Goal: Task Accomplishment & Management: Use online tool/utility

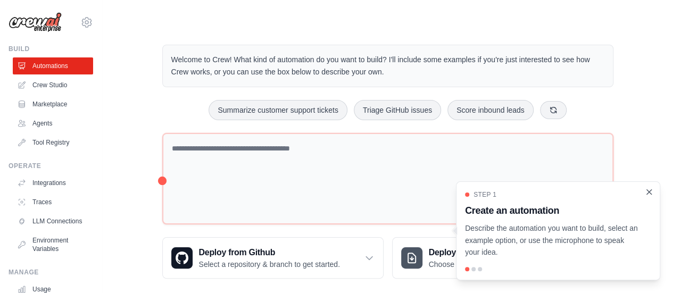
click at [647, 192] on icon "Close walkthrough" at bounding box center [649, 192] width 10 height 10
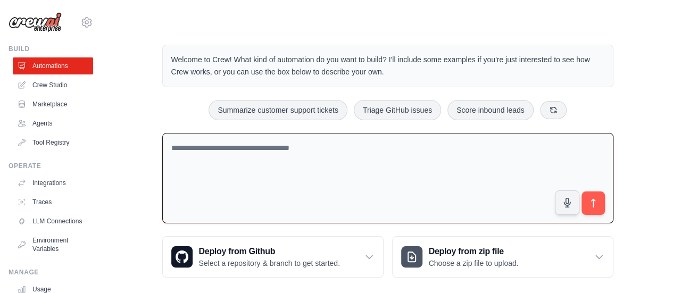
click at [492, 151] on textarea at bounding box center [387, 178] width 451 height 91
click at [57, 91] on link "Crew Studio" at bounding box center [54, 85] width 80 height 17
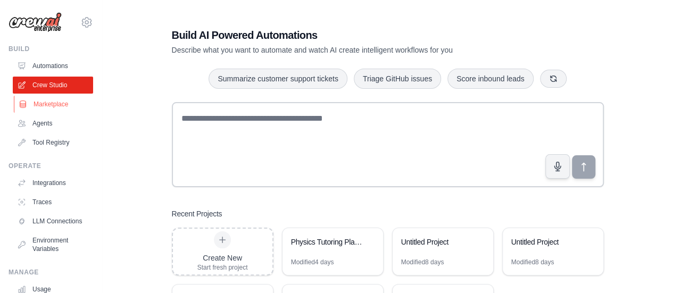
click at [52, 102] on link "Marketplace" at bounding box center [54, 104] width 80 height 17
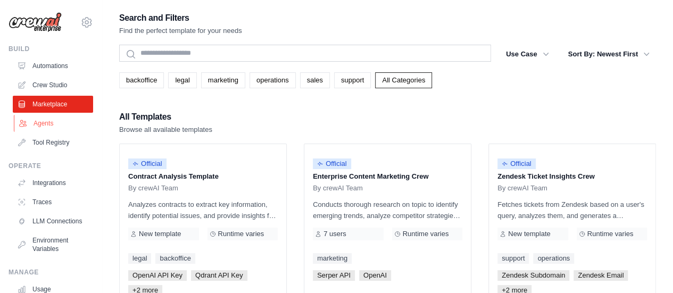
click at [55, 125] on link "Agents" at bounding box center [54, 123] width 80 height 17
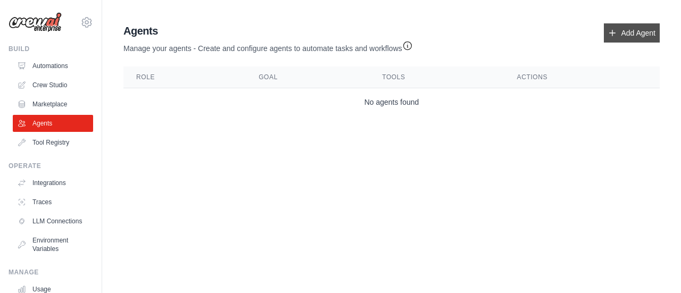
click at [619, 32] on link "Add Agent" at bounding box center [632, 32] width 56 height 19
